Goal: Submit feedback/report problem

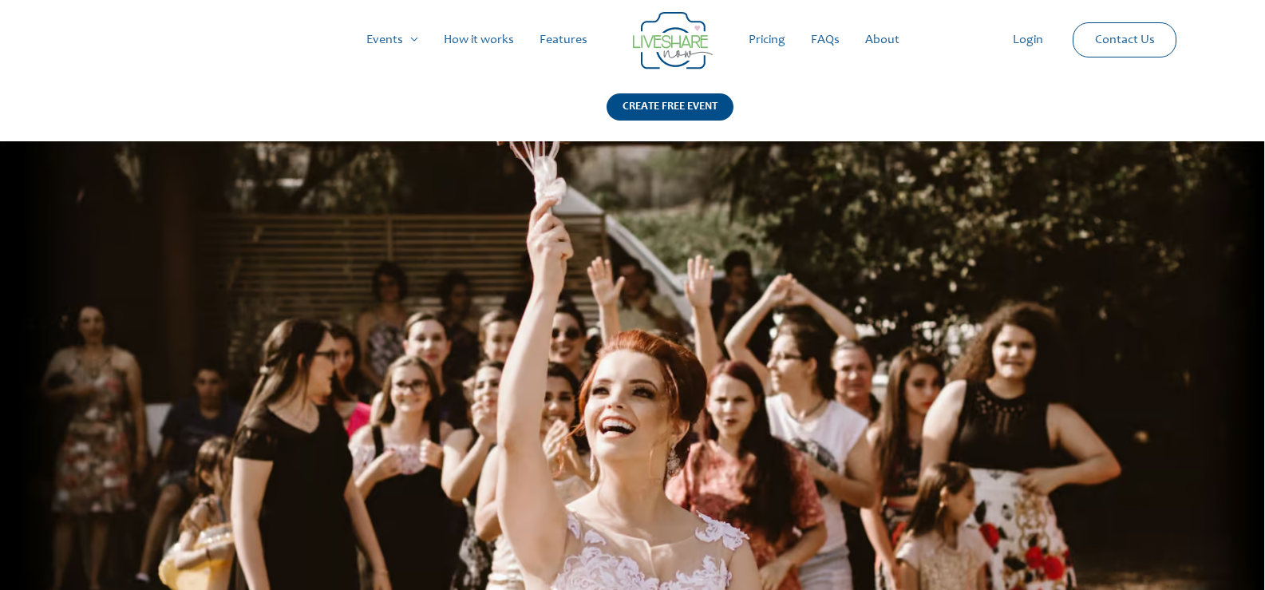
click at [501, 41] on link "How it works" at bounding box center [479, 39] width 96 height 51
click at [1103, 42] on link "Contact Us" at bounding box center [1124, 40] width 85 height 34
click at [1145, 33] on link "Contact Us" at bounding box center [1124, 40] width 85 height 34
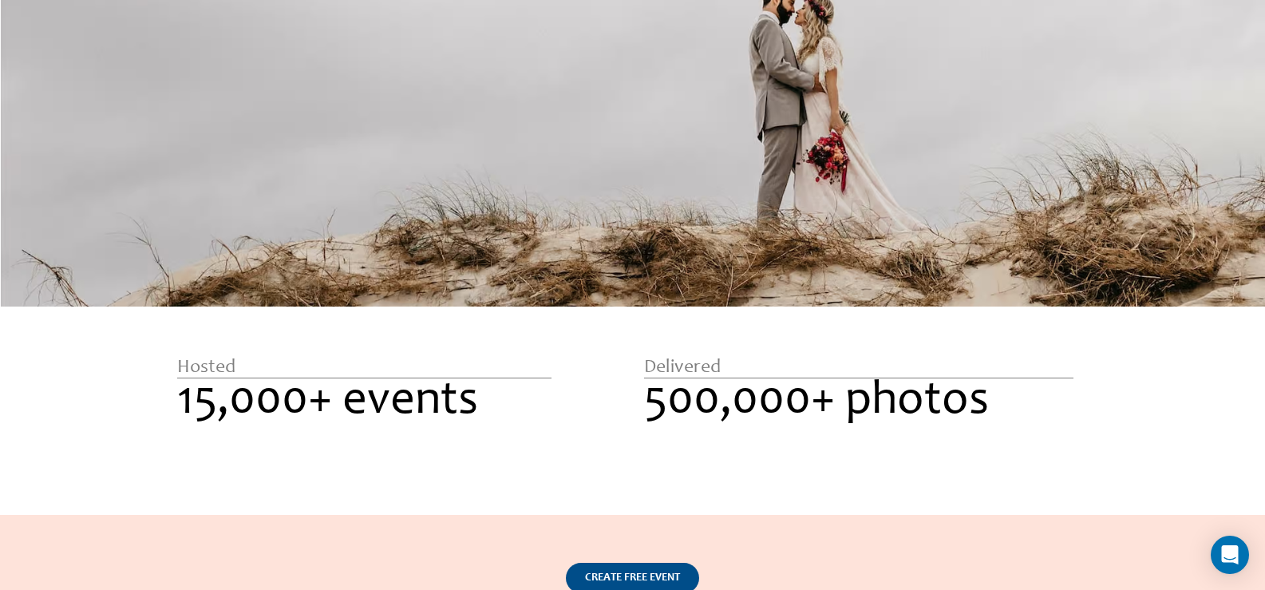
scroll to position [2549, 0]
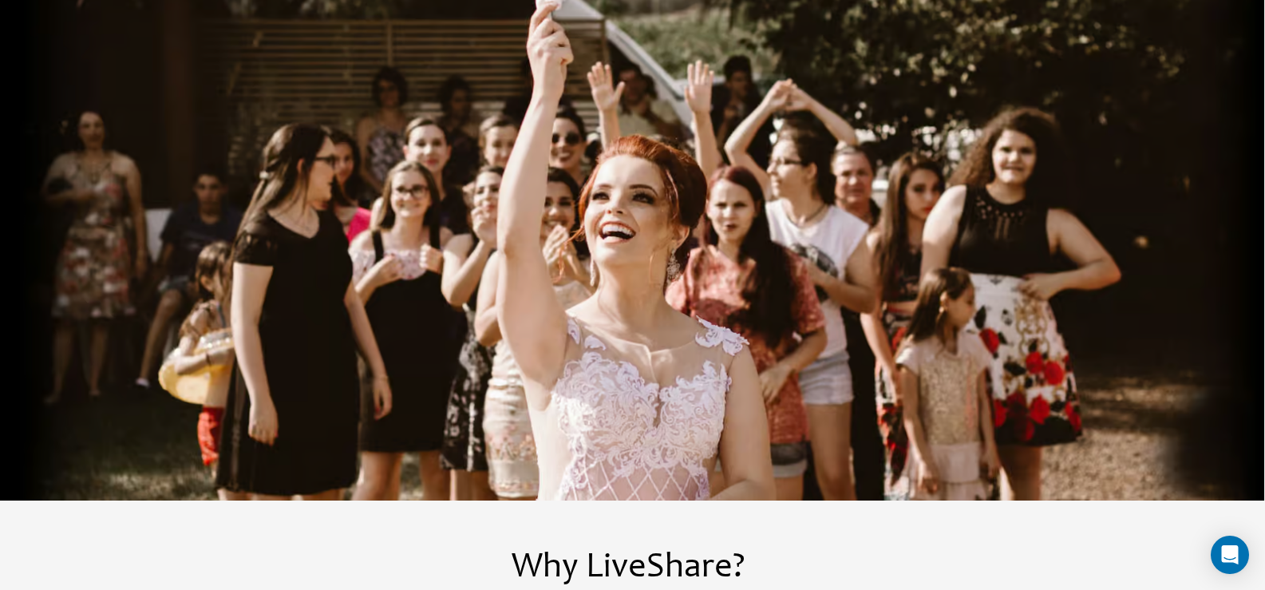
scroll to position [0, 0]
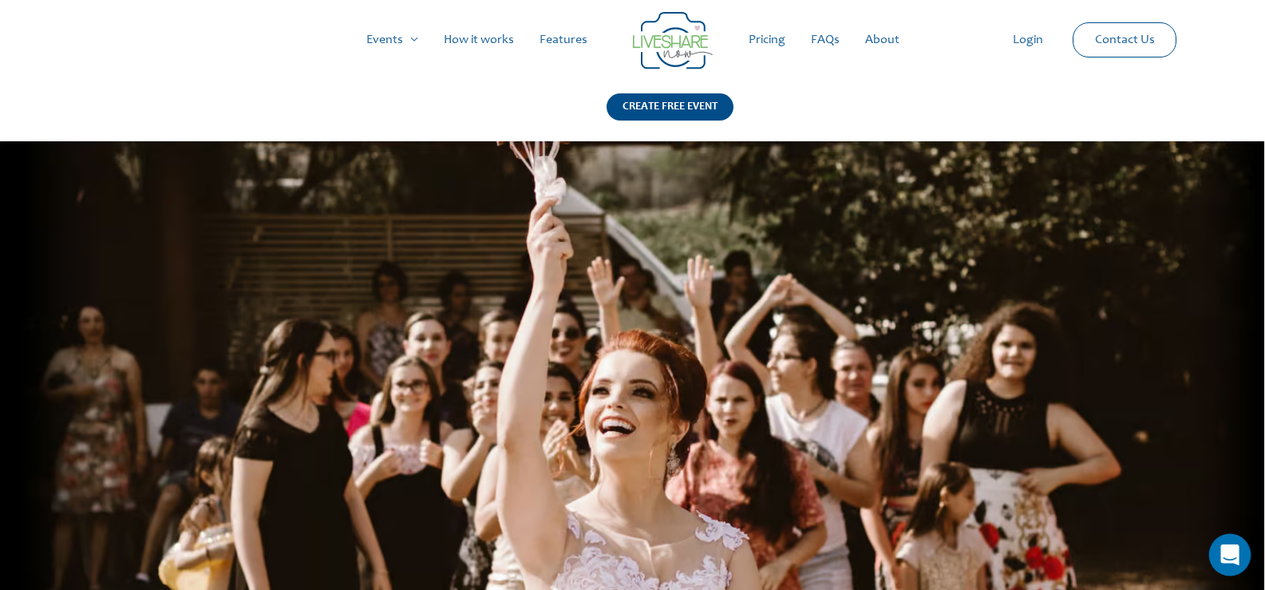
click at [1228, 555] on icon "Open Intercom Messenger" at bounding box center [1229, 554] width 18 height 21
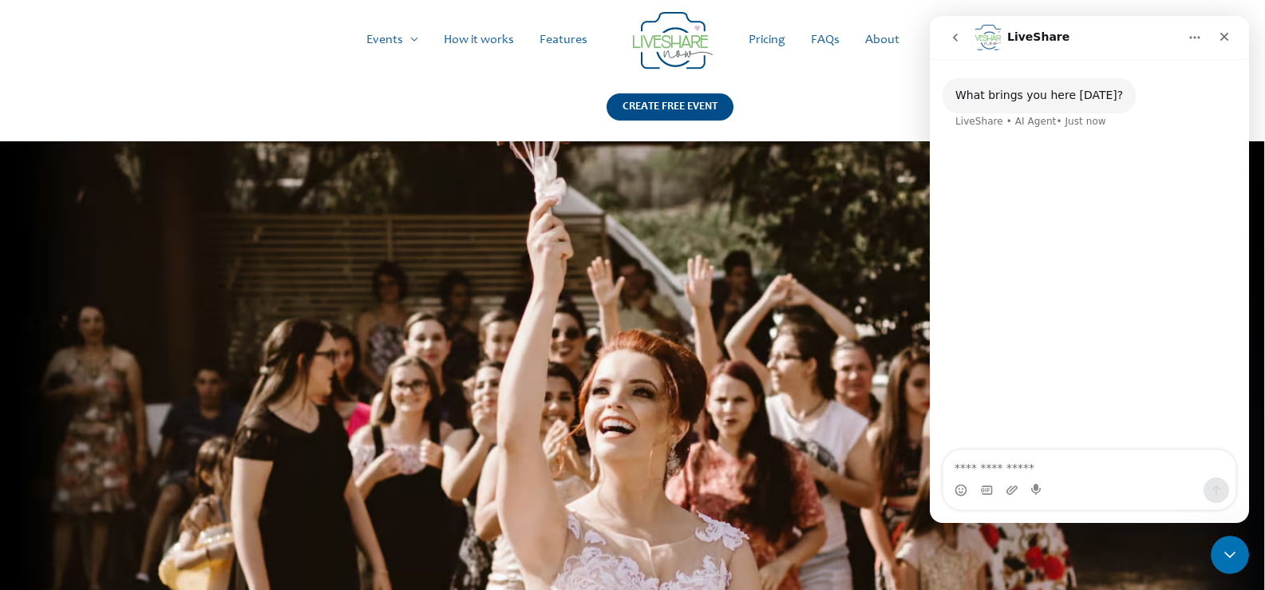
click at [1062, 453] on textarea "Ask a question…" at bounding box center [1089, 463] width 292 height 27
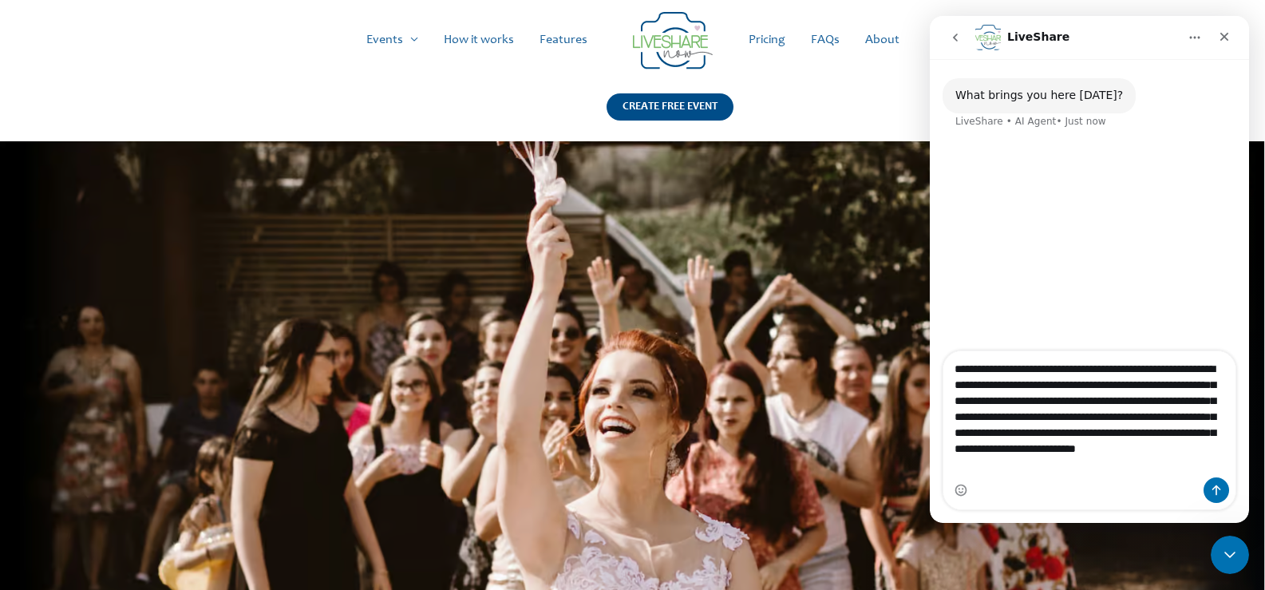
scroll to position [170, 0]
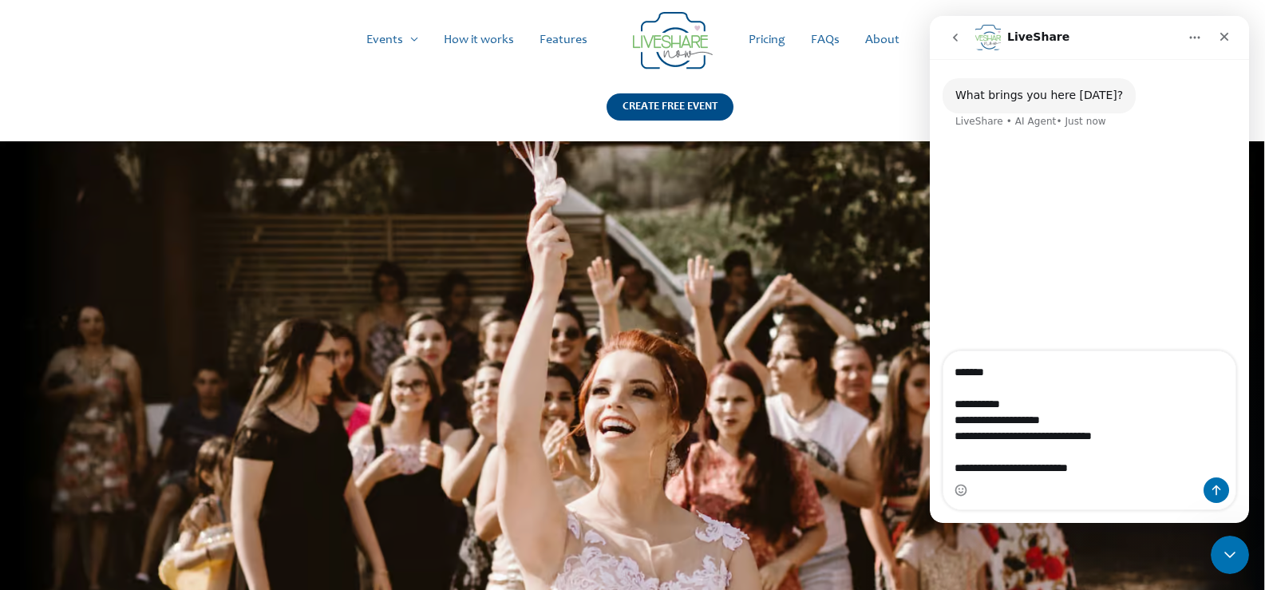
type textarea "**********"
click at [1233, 494] on div "Intercom messenger" at bounding box center [1089, 490] width 292 height 26
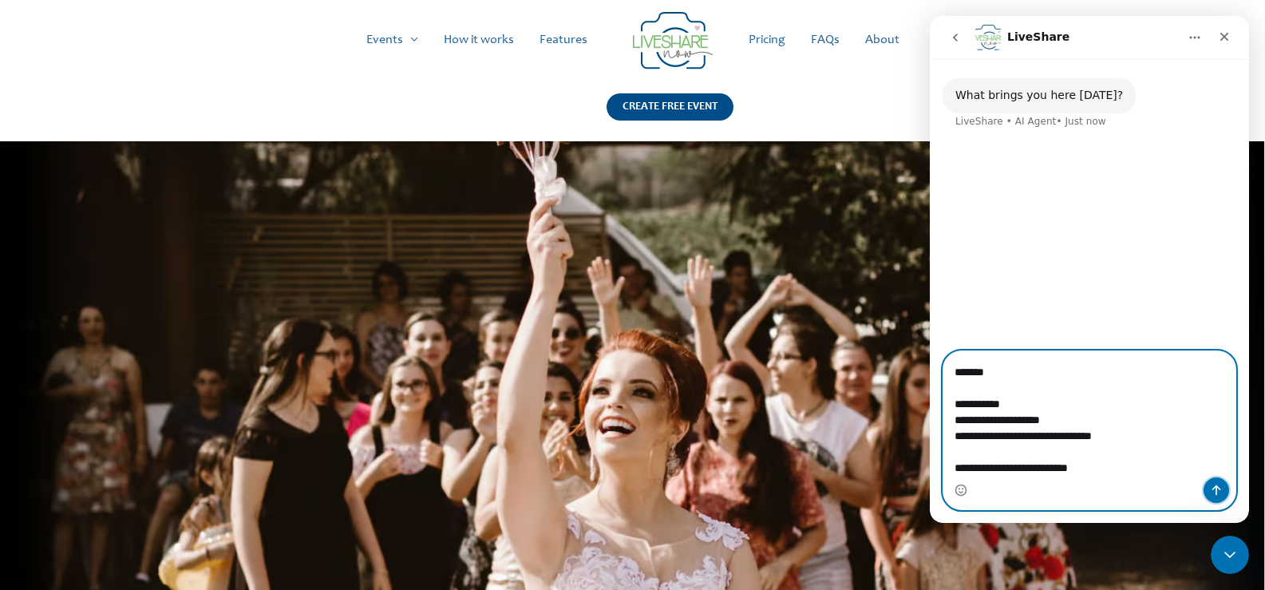
click at [1221, 492] on icon "Send a message…" at bounding box center [1216, 490] width 13 height 13
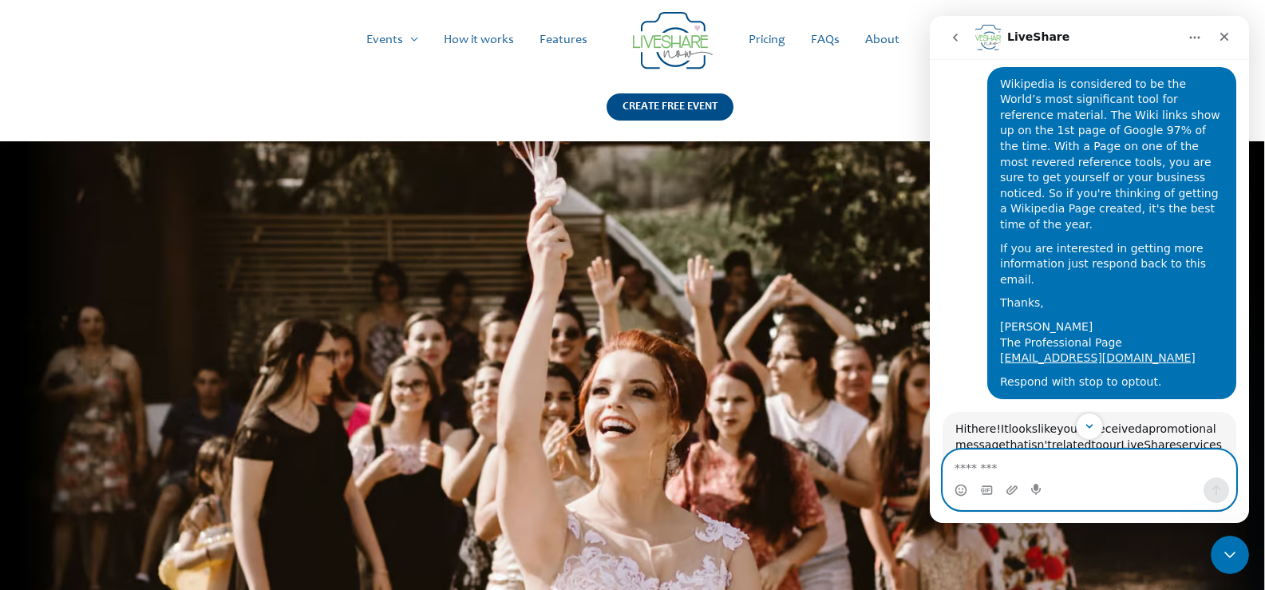
scroll to position [57, 0]
